Goal: Task Accomplishment & Management: Manage account settings

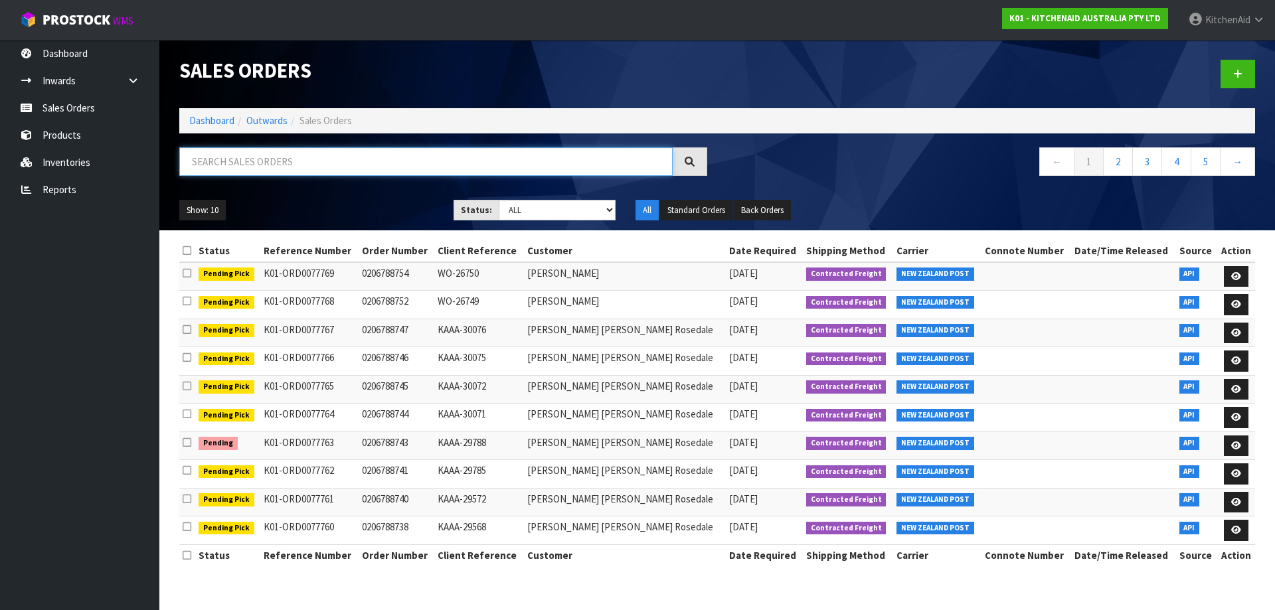
click at [259, 165] on input "text" at bounding box center [425, 161] width 493 height 29
paste input "242964."
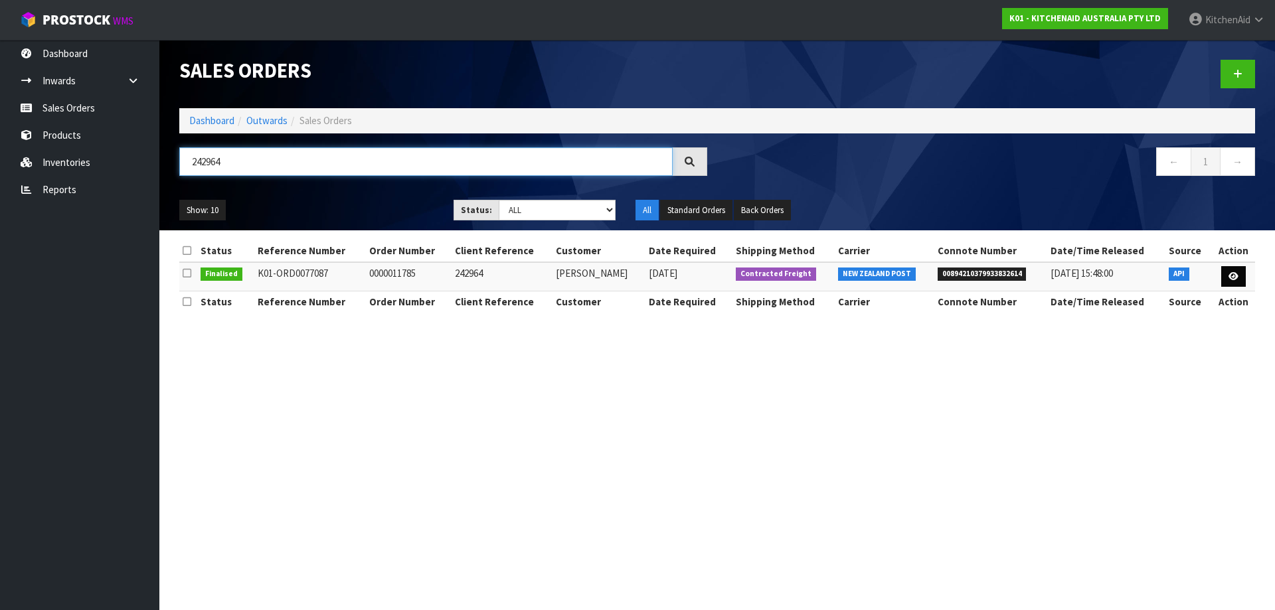
type input "242964"
click at [839, 281] on link at bounding box center [1233, 276] width 25 height 21
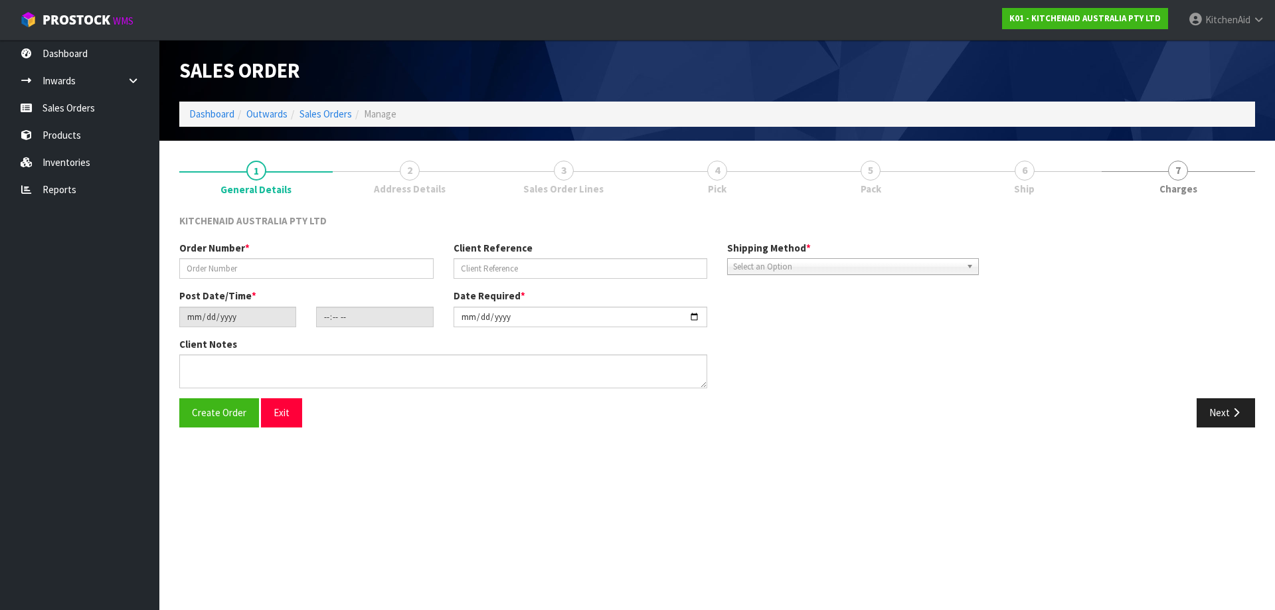
type input "0000011785"
type input "242964"
type input "[DATE]"
type input "17:34:01.000"
type input "[DATE]"
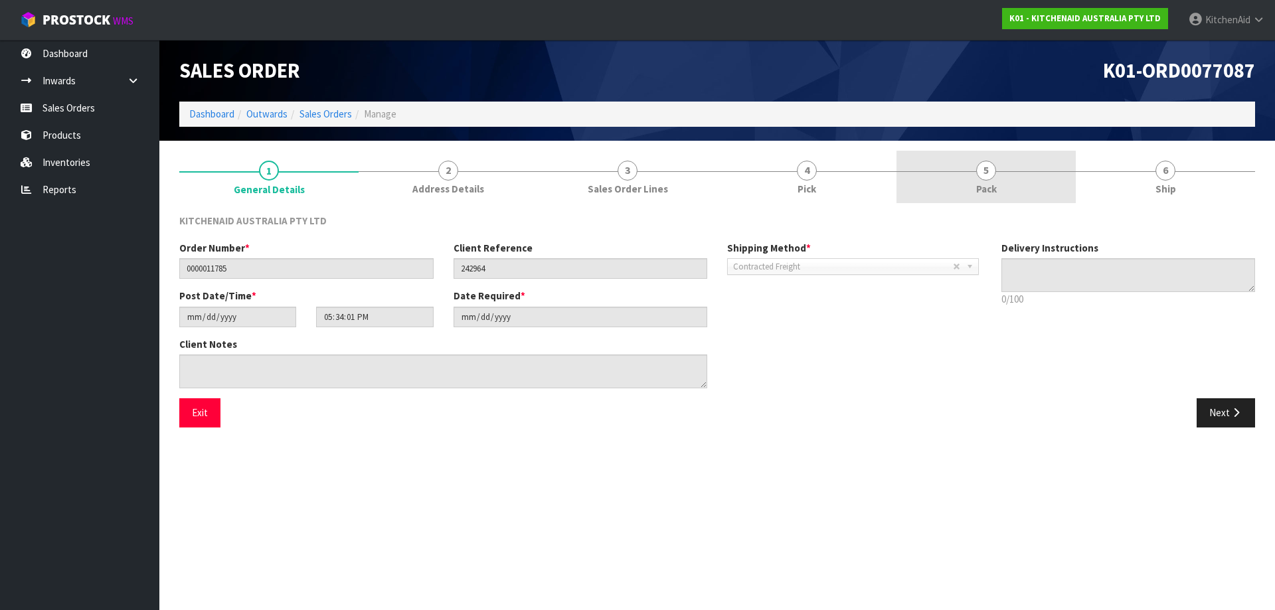
click at [839, 188] on span "Pack" at bounding box center [986, 189] width 21 height 14
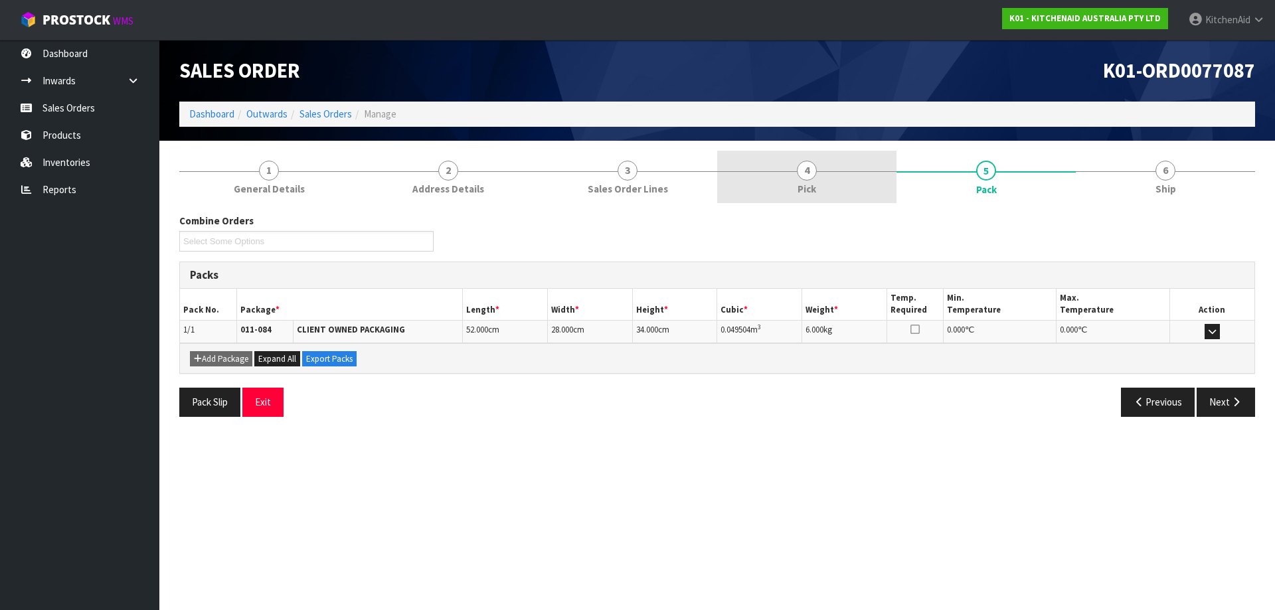
click at [814, 173] on span "4" at bounding box center [807, 171] width 20 height 20
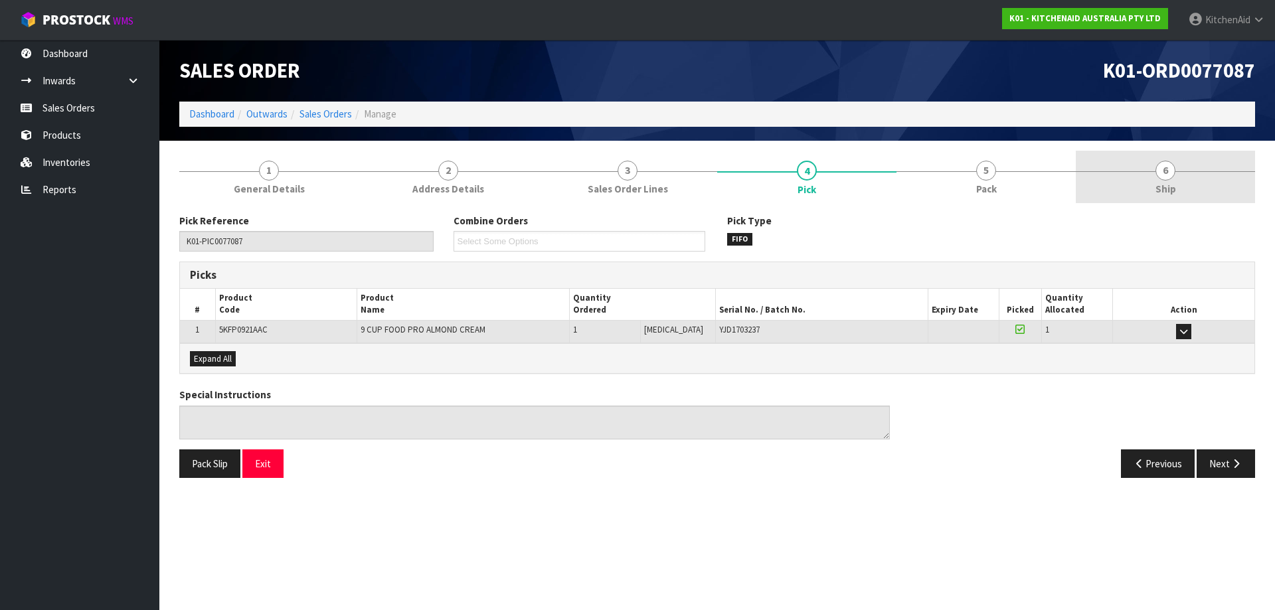
click at [839, 175] on link "6 Ship" at bounding box center [1165, 177] width 179 height 52
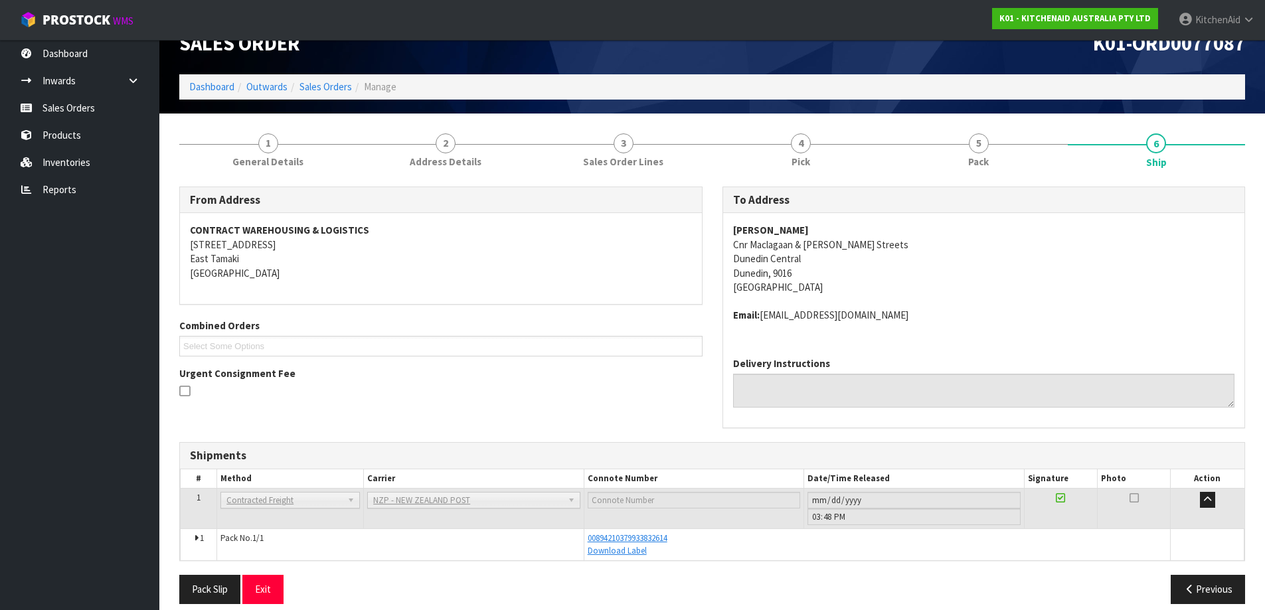
scroll to position [41, 0]
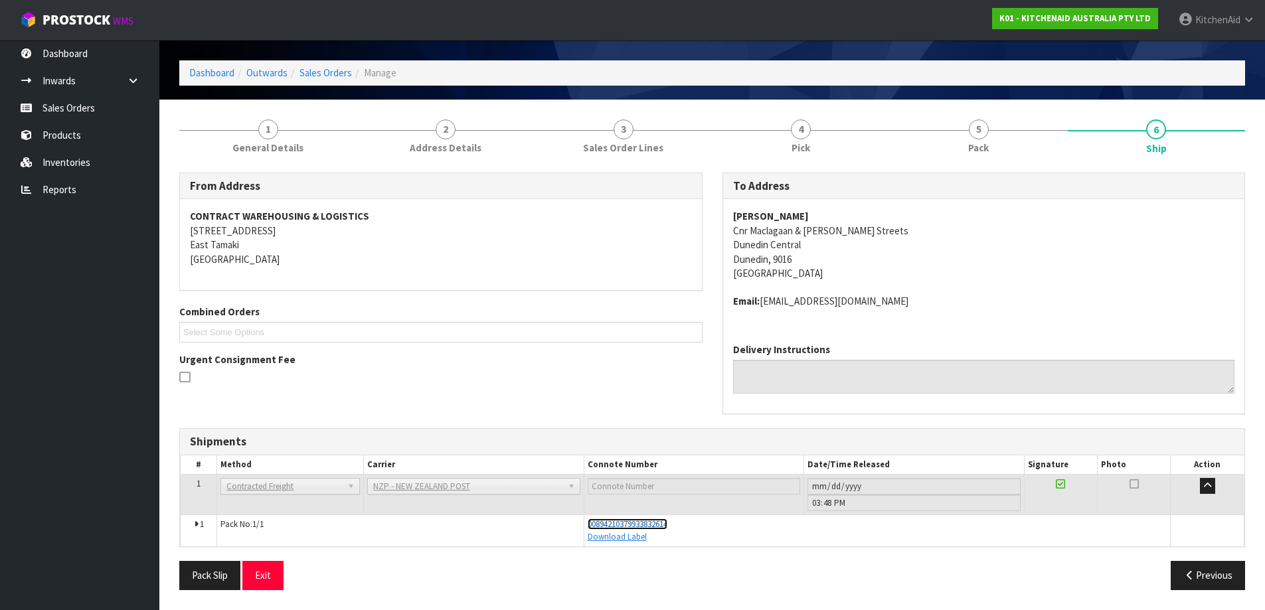
click at [657, 424] on span "00894210379933832614" at bounding box center [628, 524] width 80 height 11
click at [65, 110] on link "Sales Orders" at bounding box center [79, 107] width 159 height 27
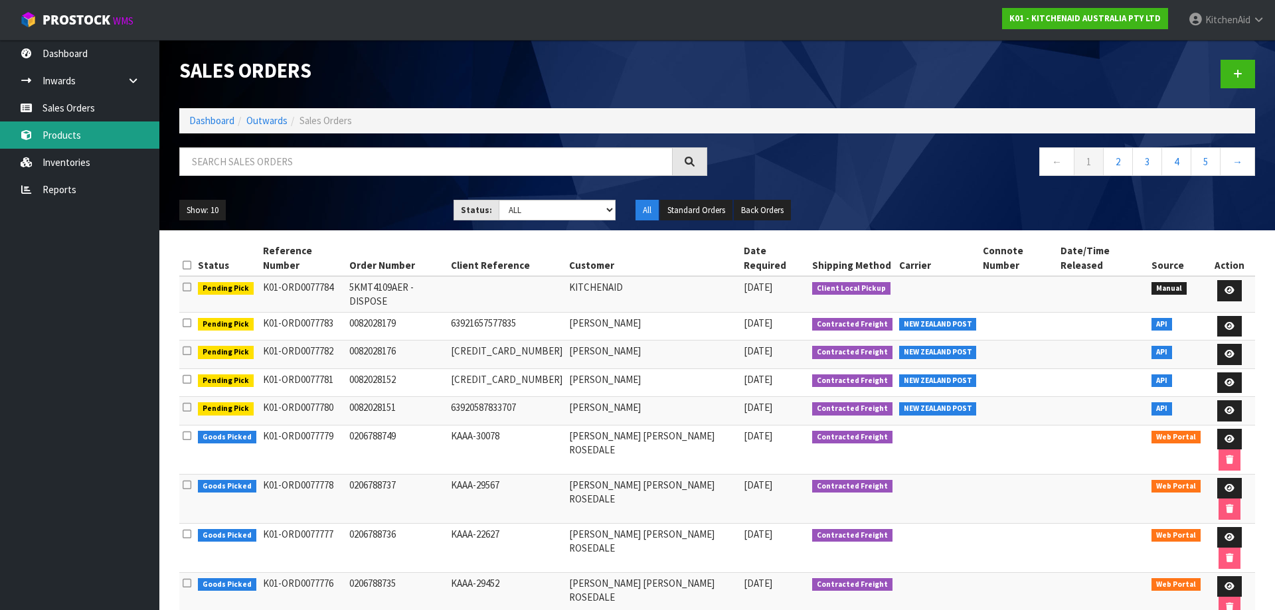
click at [106, 135] on link "Products" at bounding box center [79, 135] width 159 height 27
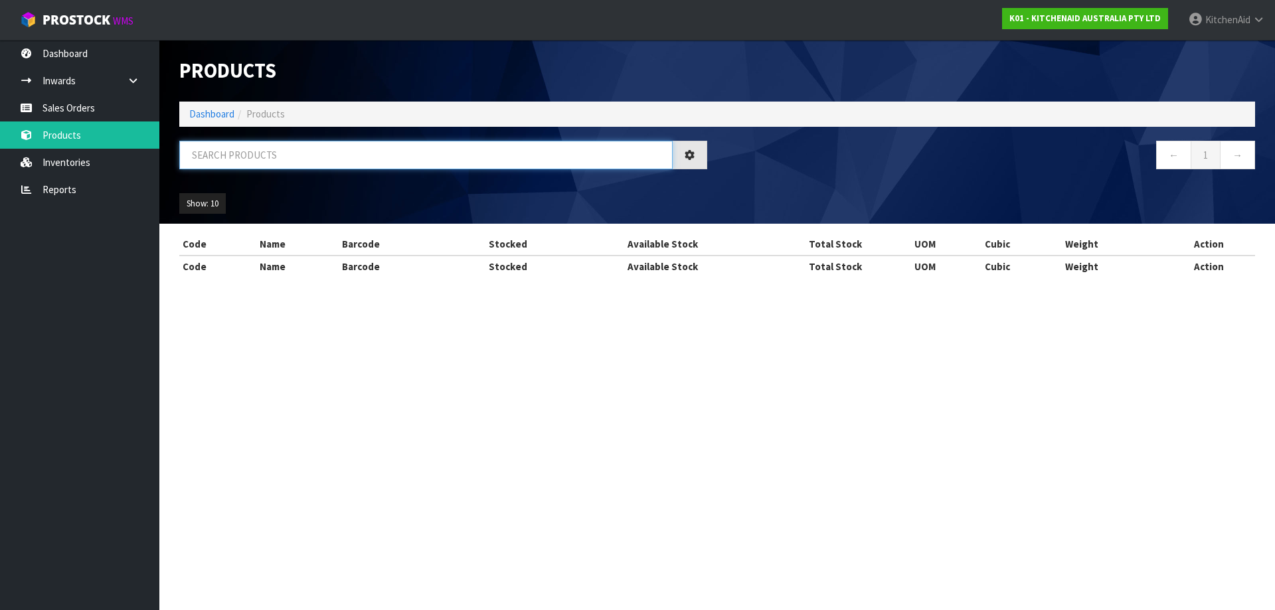
click at [288, 159] on input "text" at bounding box center [425, 155] width 493 height 29
paste input "5KSM195PSAFT"
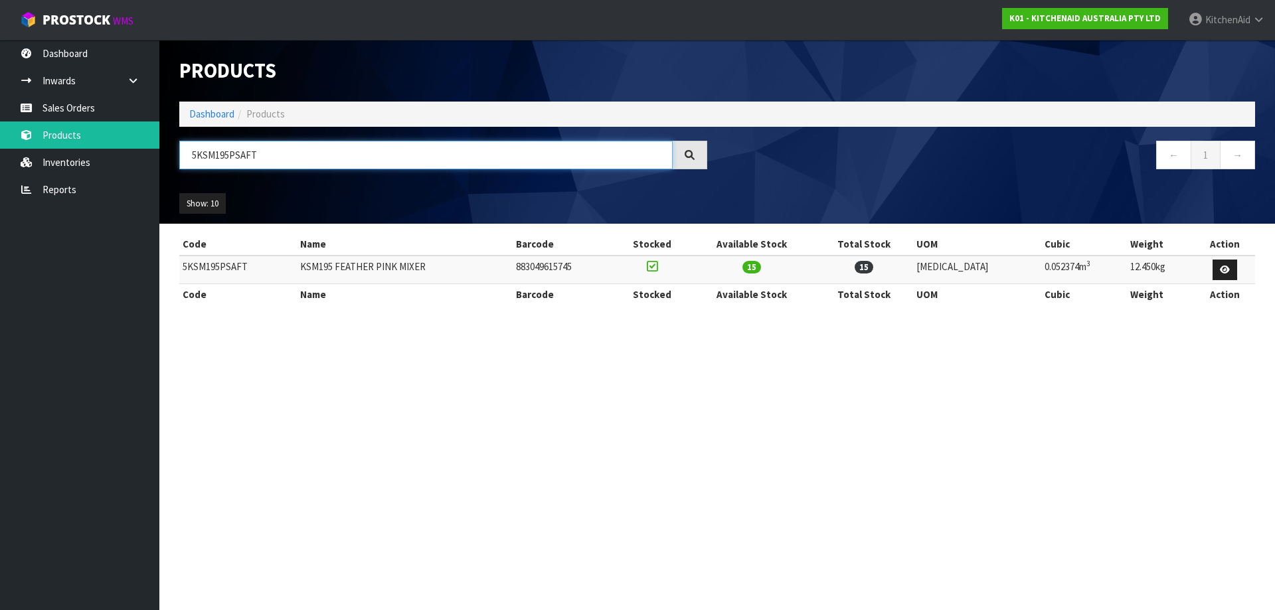
type input "5KSM195PSAFT"
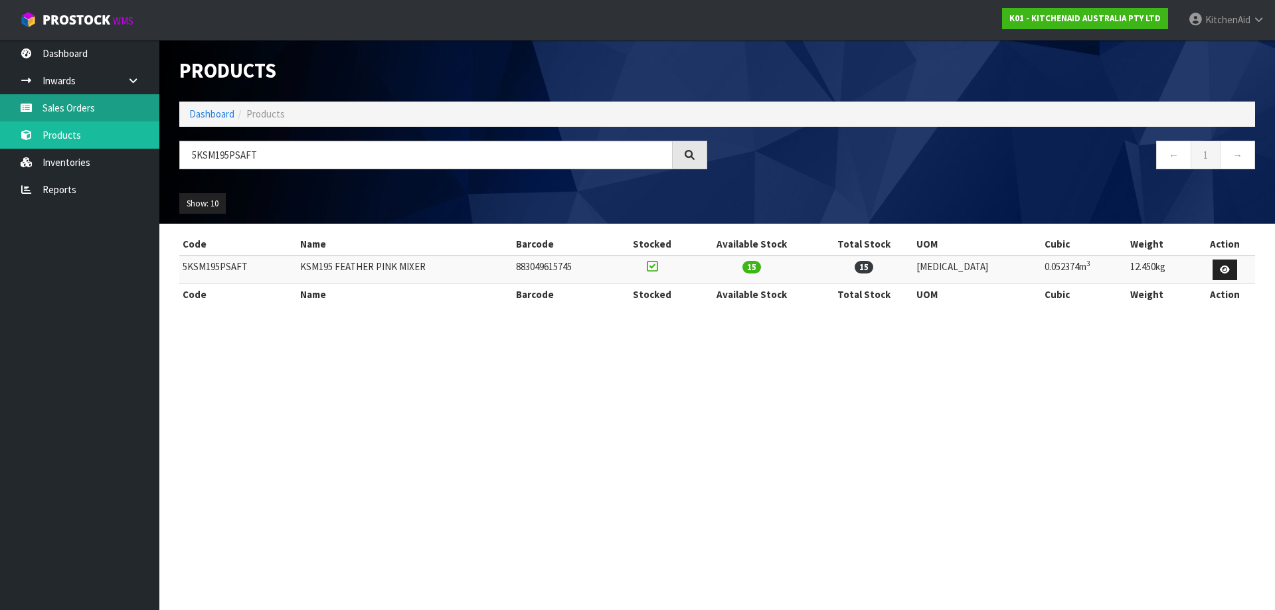
click at [57, 106] on link "Sales Orders" at bounding box center [79, 107] width 159 height 27
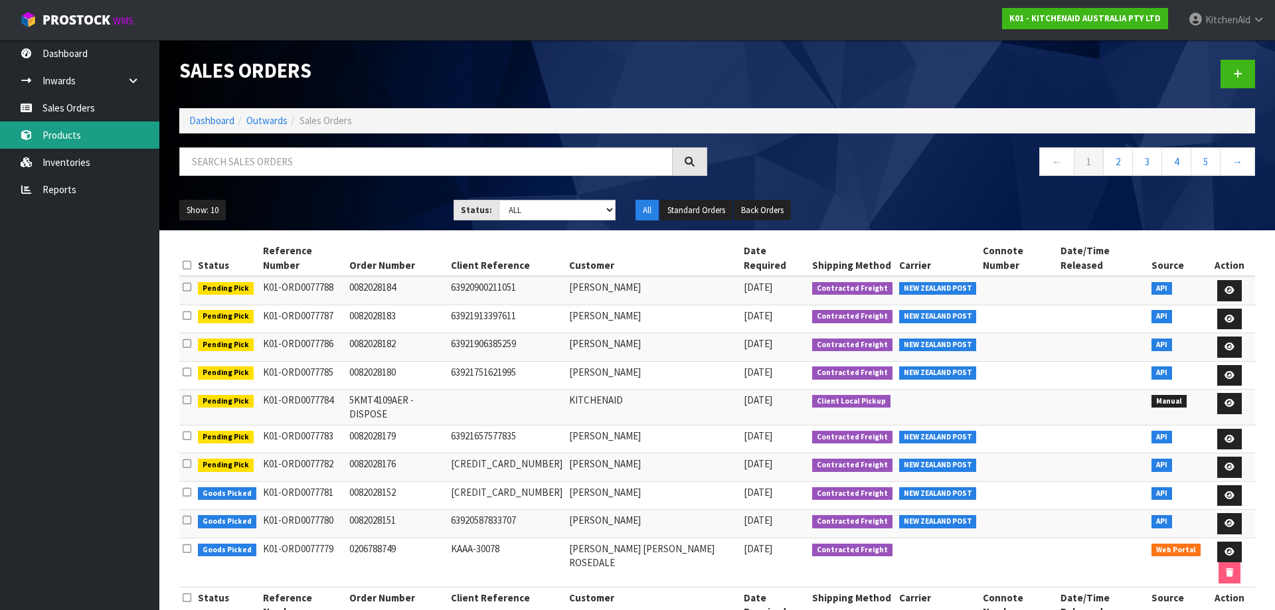
click at [92, 136] on link "Products" at bounding box center [79, 135] width 159 height 27
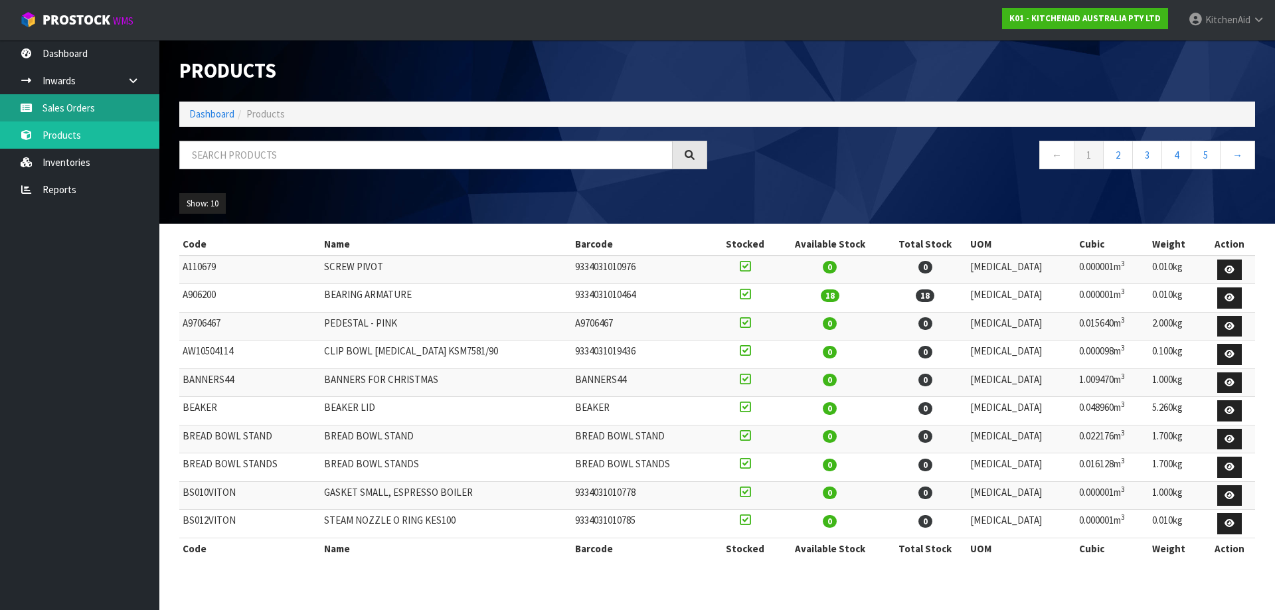
click at [86, 111] on link "Sales Orders" at bounding box center [79, 107] width 159 height 27
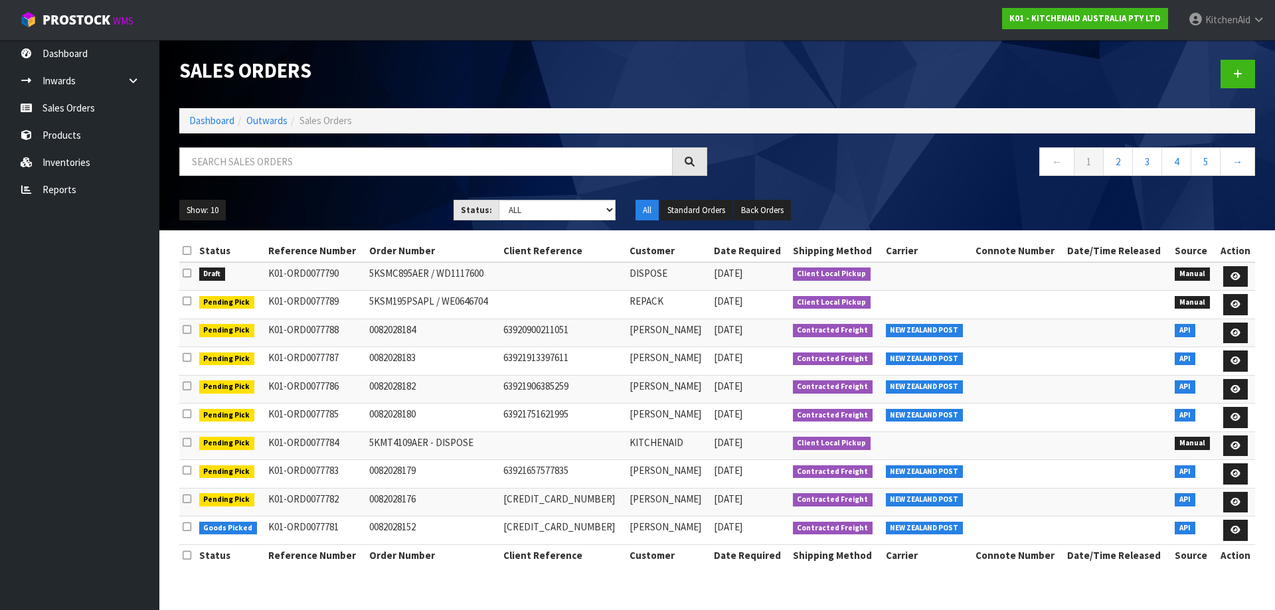
drag, startPoint x: 484, startPoint y: 270, endPoint x: 476, endPoint y: 269, distance: 8.1
click at [476, 269] on td "5KSMC895AER / WD1117600" at bounding box center [432, 276] width 133 height 29
click at [489, 270] on td "5KSMC895AER / WD1117600" at bounding box center [432, 276] width 133 height 29
click at [489, 276] on td "5KSMC895AER / WD1117600" at bounding box center [432, 276] width 133 height 29
drag, startPoint x: 488, startPoint y: 276, endPoint x: 442, endPoint y: 271, distance: 46.1
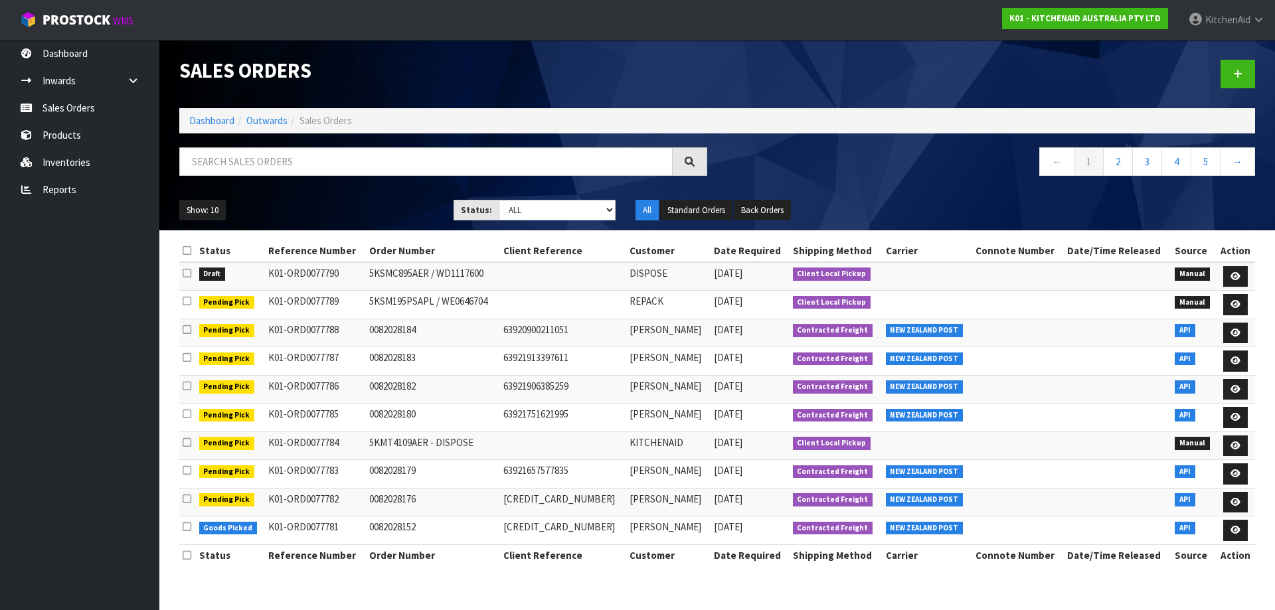
click at [442, 271] on td "5KSMC895AER / WD1117600" at bounding box center [432, 276] width 133 height 29
copy td "WD1117600"
drag, startPoint x: 499, startPoint y: 303, endPoint x: 442, endPoint y: 302, distance: 56.4
click at [442, 302] on td "5KSM195PSAPL / WE0646704" at bounding box center [432, 305] width 133 height 29
copy td "WE0646704"
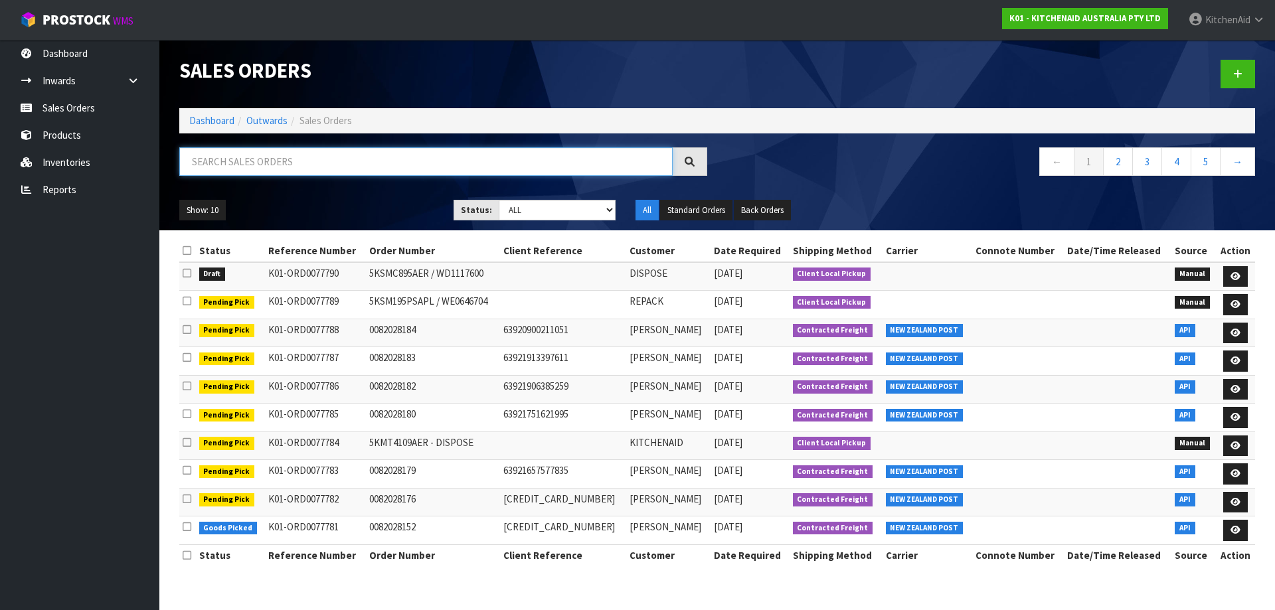
click at [504, 155] on input "text" at bounding box center [425, 161] width 493 height 29
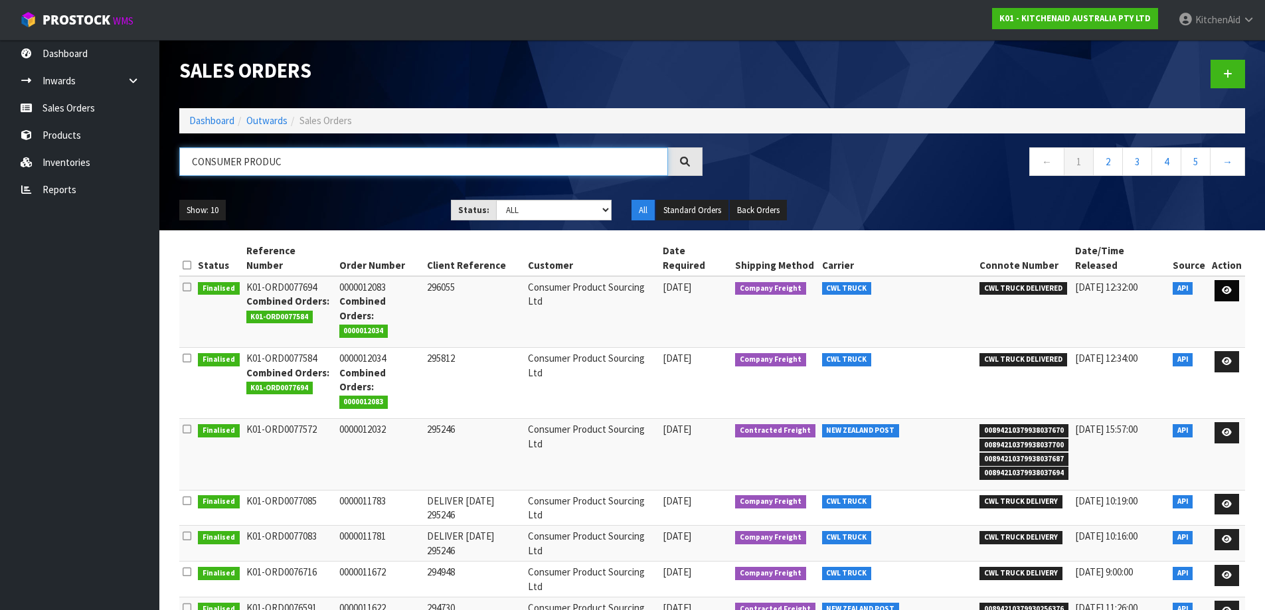
type input "CONSUMER PRODUC"
click at [839, 286] on icon at bounding box center [1227, 290] width 10 height 9
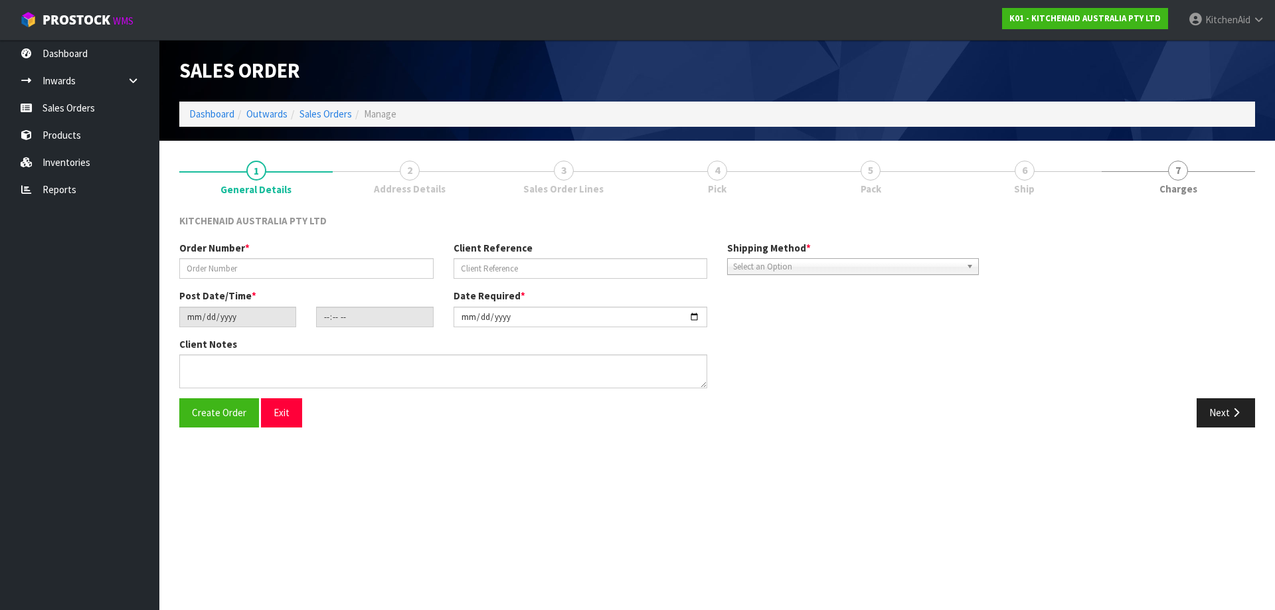
type input "0000012083"
type input "296055"
type input "[DATE]"
type input "13:32:15.000"
type input "[DATE]"
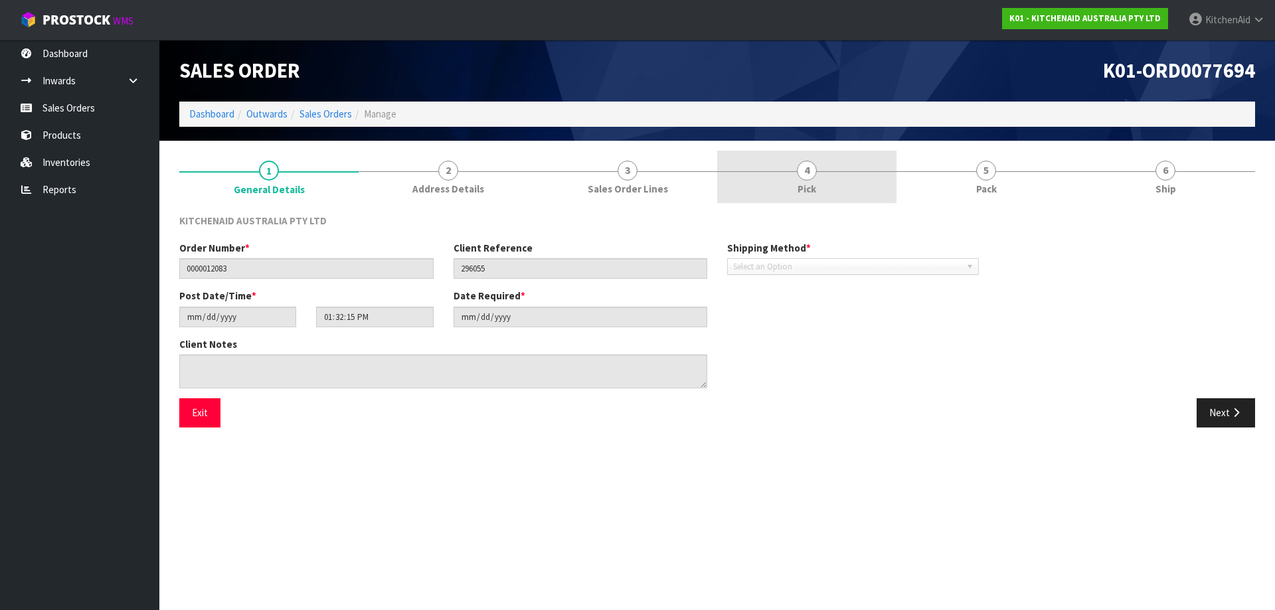
click at [797, 164] on link "4 Pick" at bounding box center [806, 177] width 179 height 52
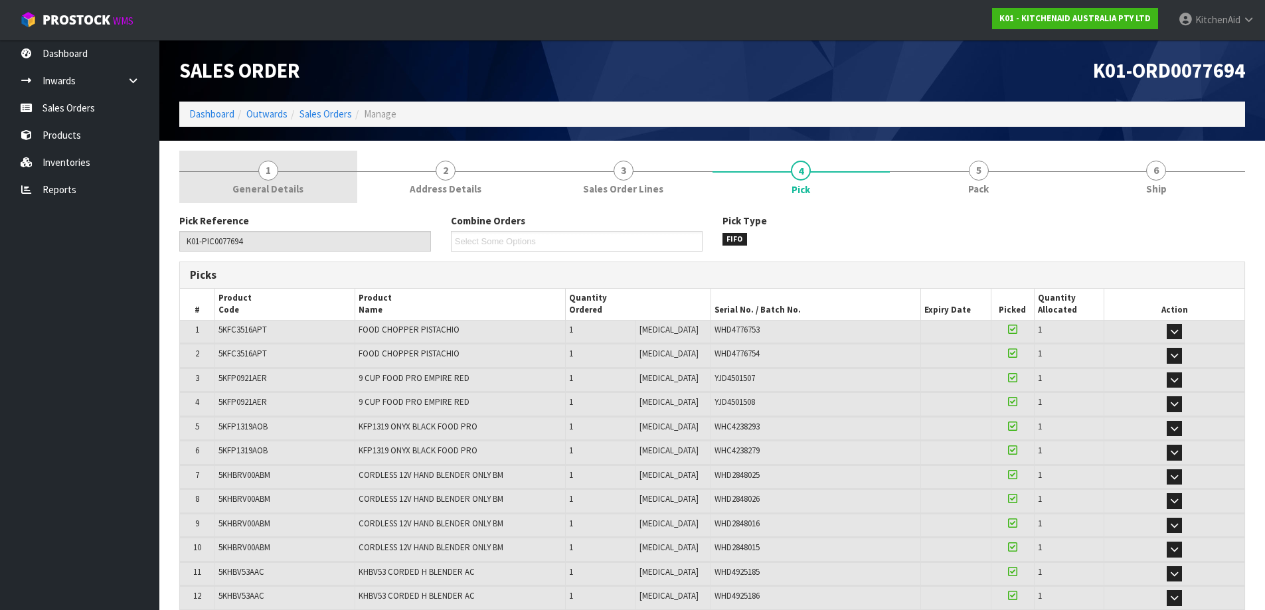
click at [276, 182] on span "General Details" at bounding box center [267, 189] width 71 height 14
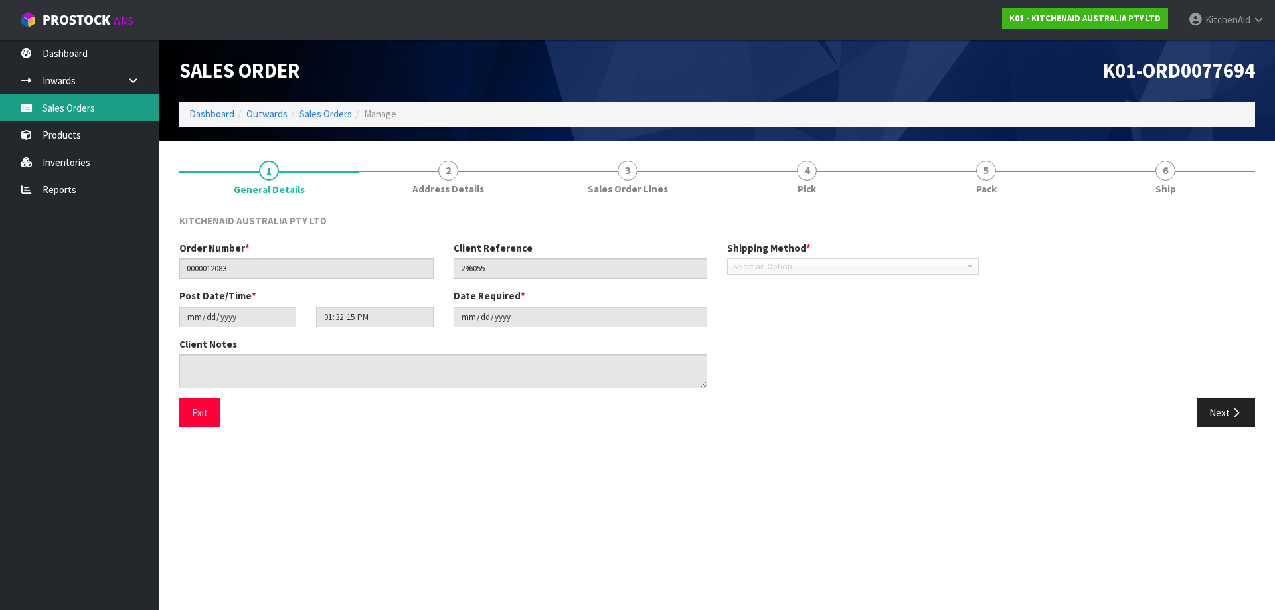
click at [94, 114] on link "Sales Orders" at bounding box center [79, 107] width 159 height 27
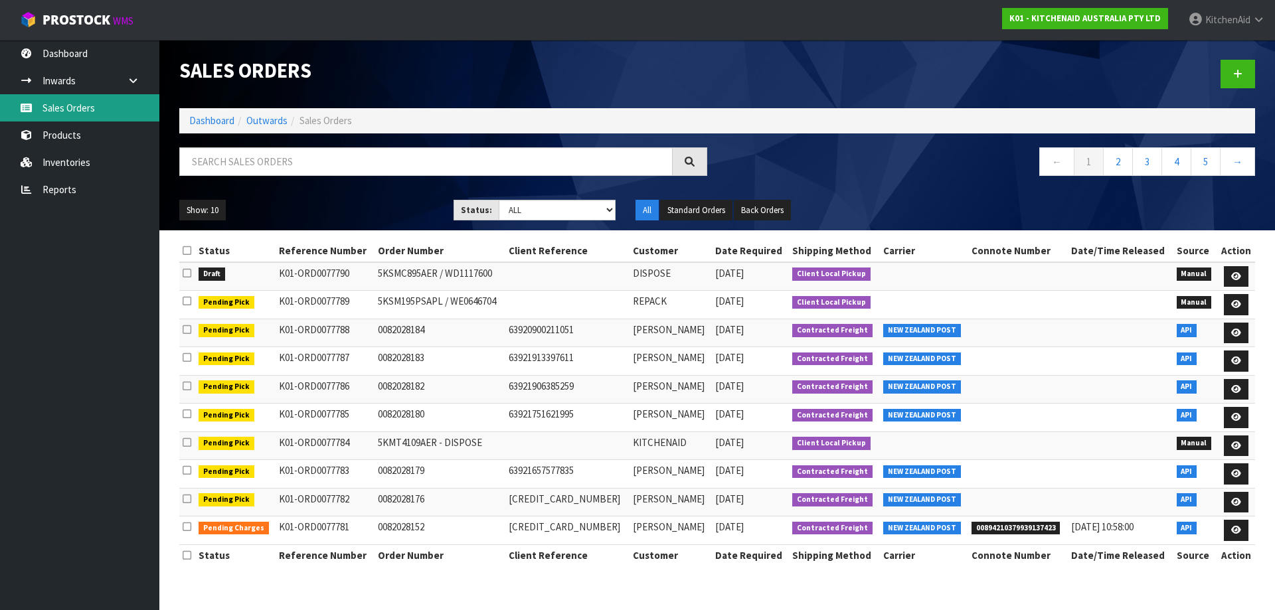
click at [74, 109] on link "Sales Orders" at bounding box center [79, 107] width 159 height 27
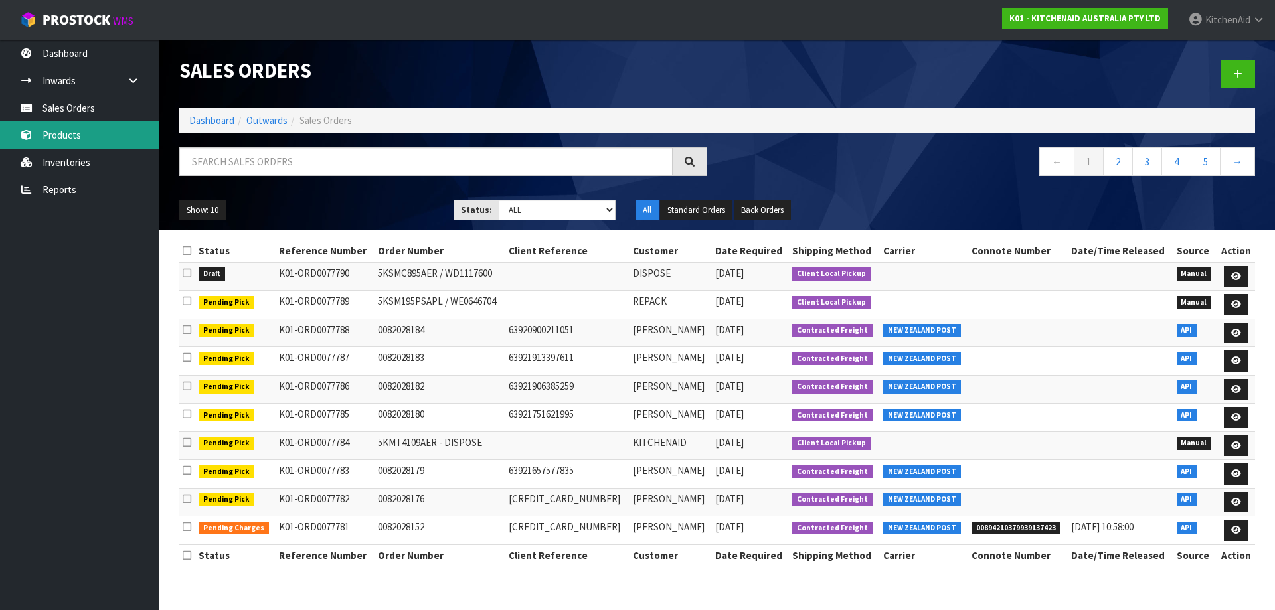
click at [80, 138] on link "Products" at bounding box center [79, 135] width 159 height 27
